Goal: Check status: Check status

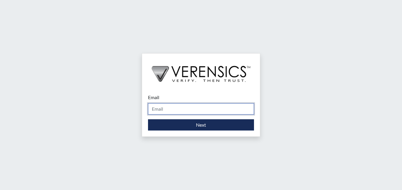
click at [177, 107] on input "Email" at bounding box center [201, 108] width 106 height 11
type input "[PERSON_NAME][EMAIL_ADDRESS][PERSON_NAME][DOMAIN_NAME]"
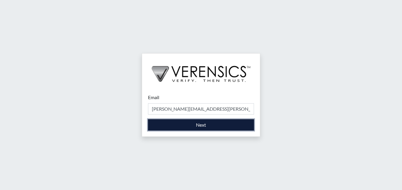
click at [174, 126] on button "Next" at bounding box center [201, 124] width 106 height 11
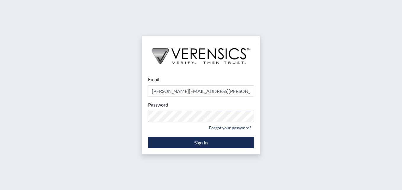
click at [168, 136] on form "Email [PERSON_NAME][EMAIL_ADDRESS][PERSON_NAME][DOMAIN_NAME] Please provide you…" at bounding box center [201, 112] width 106 height 73
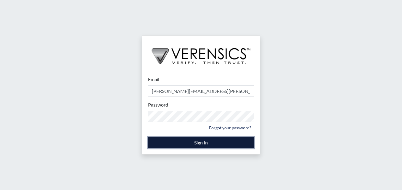
click at [166, 142] on button "Sign In" at bounding box center [201, 142] width 106 height 11
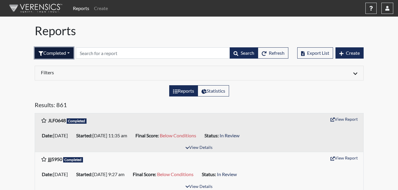
click at [68, 53] on button "Completed" at bounding box center [54, 52] width 39 height 11
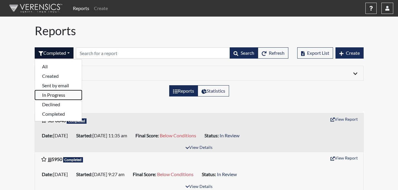
click at [63, 95] on button "In Progress" at bounding box center [58, 94] width 47 height 9
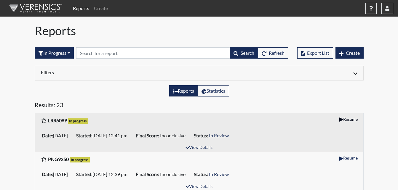
click at [345, 120] on button "Resume" at bounding box center [347, 119] width 23 height 9
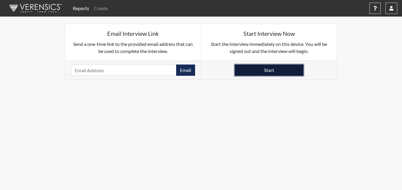
click at [258, 67] on button "Start" at bounding box center [269, 70] width 69 height 11
